Goal: Find specific page/section: Find specific page/section

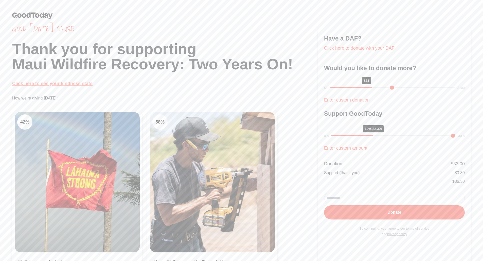
click at [58, 85] on link "Click here to see your kindness stats" at bounding box center [52, 83] width 80 height 5
